Goal: Information Seeking & Learning: Find specific fact

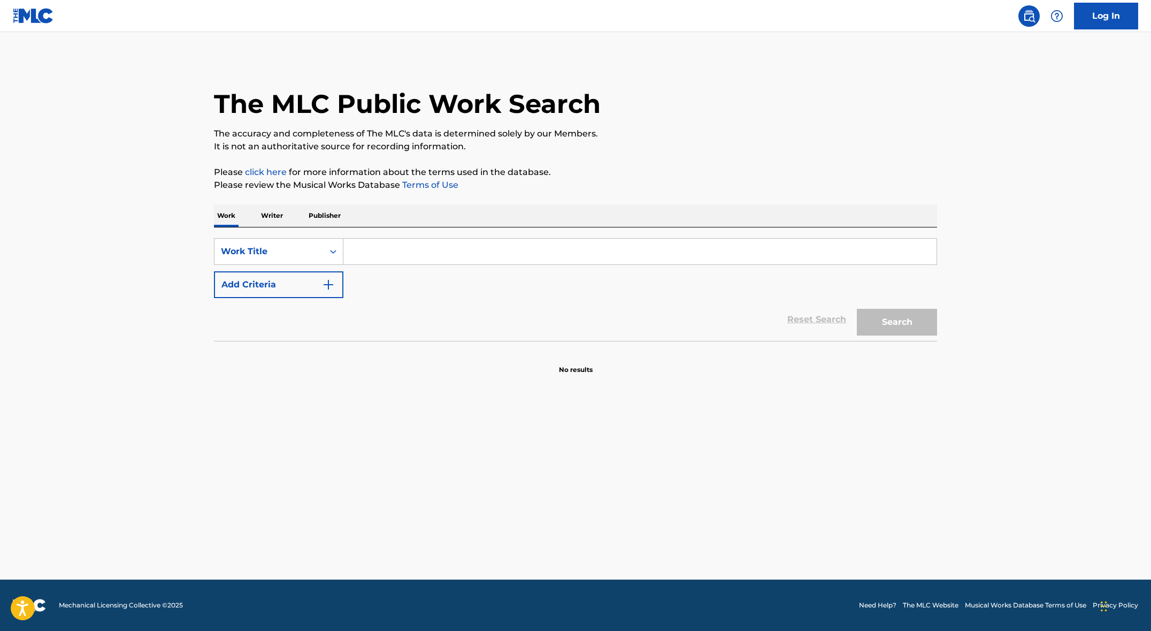
click at [459, 237] on div "SearchWithCriteria8a706ee3-432f-4b3c-a3c8-02663cd50703 Work Title Add Criteria …" at bounding box center [575, 283] width 723 height 113
click at [458, 242] on input "Search Form" at bounding box center [639, 252] width 593 height 26
type input "peripheral lover"
click at [857, 309] on button "Search" at bounding box center [897, 322] width 80 height 27
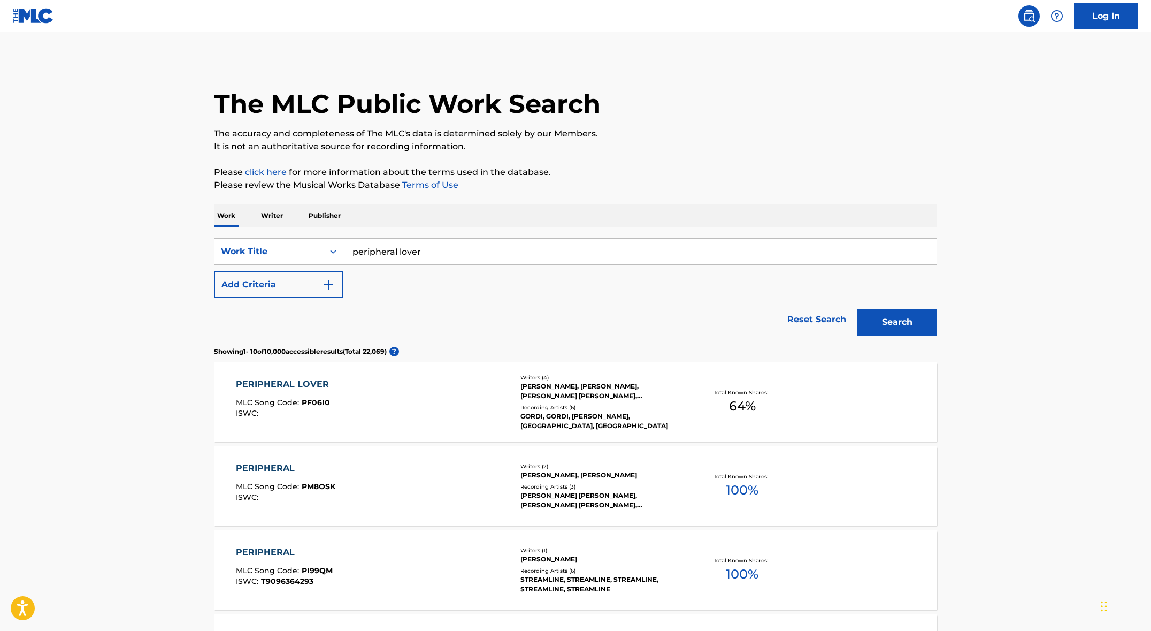
click at [581, 395] on div "[PERSON_NAME], [PERSON_NAME], [PERSON_NAME] [PERSON_NAME], [PERSON_NAME]" at bounding box center [601, 390] width 162 height 19
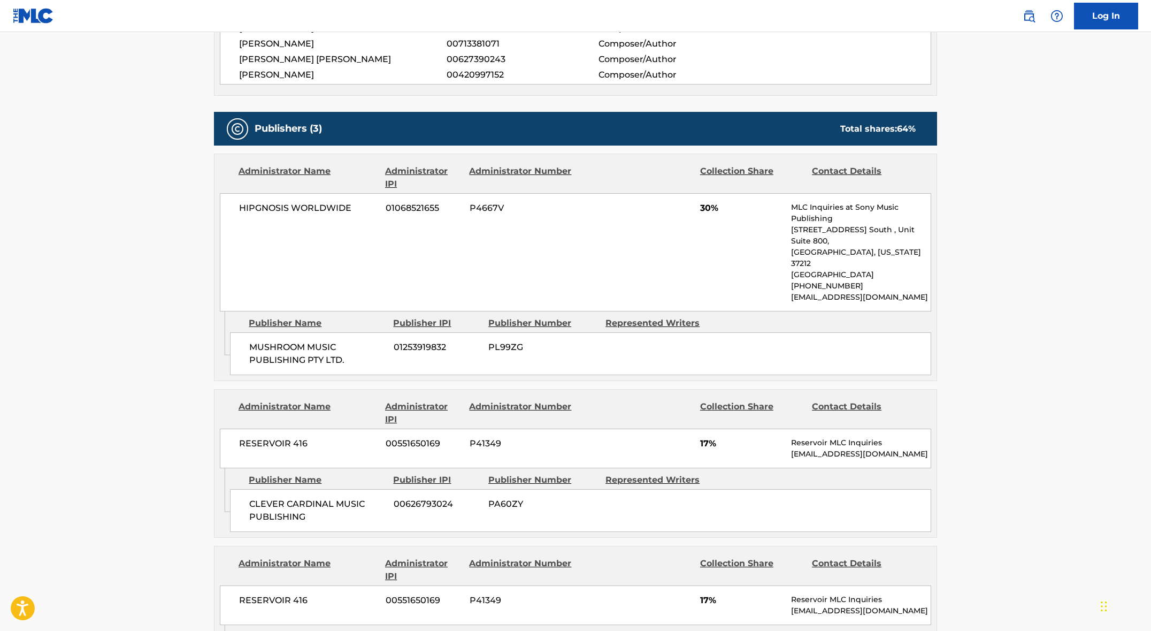
scroll to position [308, 0]
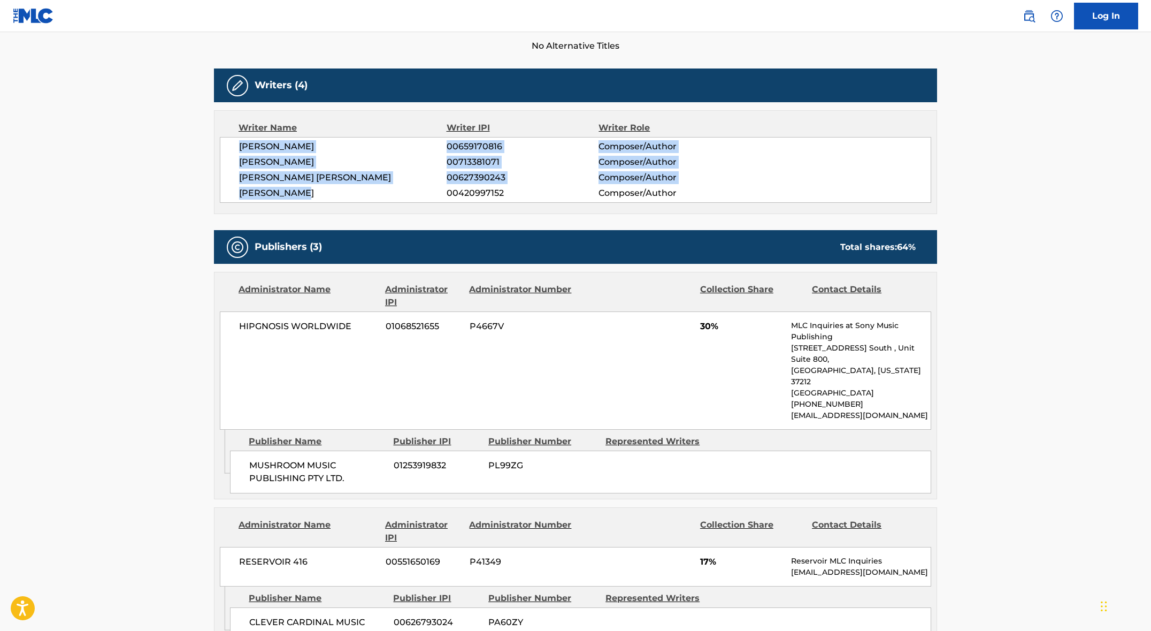
drag, startPoint x: 318, startPoint y: 194, endPoint x: 232, endPoint y: 140, distance: 101.2
click at [232, 140] on div "[PERSON_NAME] 00659170816 Composer/Author [PERSON_NAME] 00713381071 Composer/Au…" at bounding box center [575, 170] width 711 height 66
copy div "[PERSON_NAME] 00659170816 Composer/Author [PERSON_NAME] 00713381071 Composer/Au…"
